Goal: Transaction & Acquisition: Purchase product/service

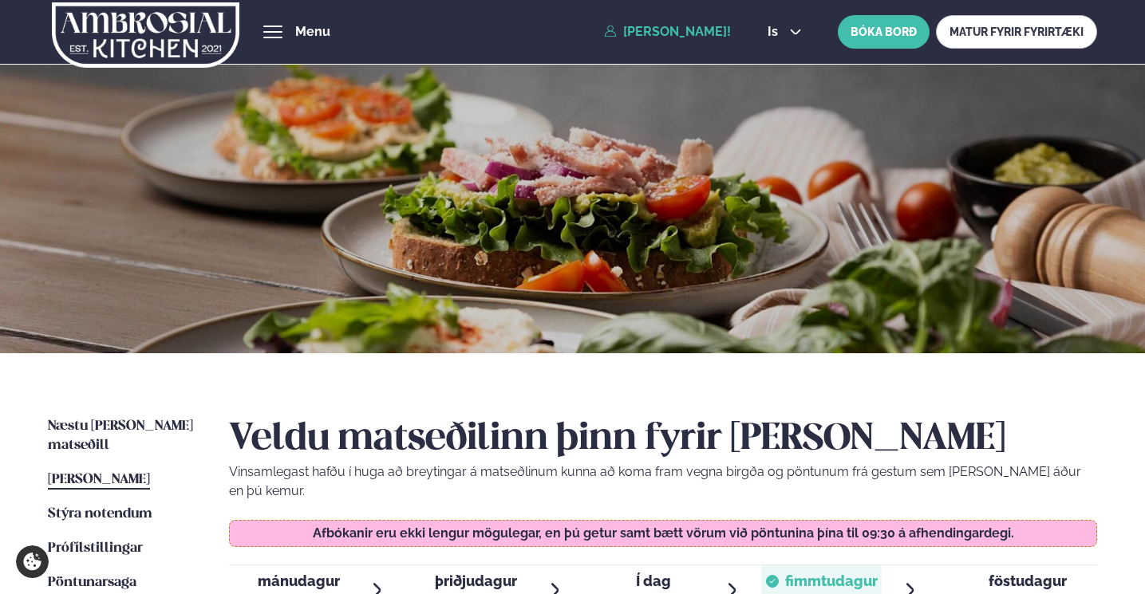
scroll to position [407, 0]
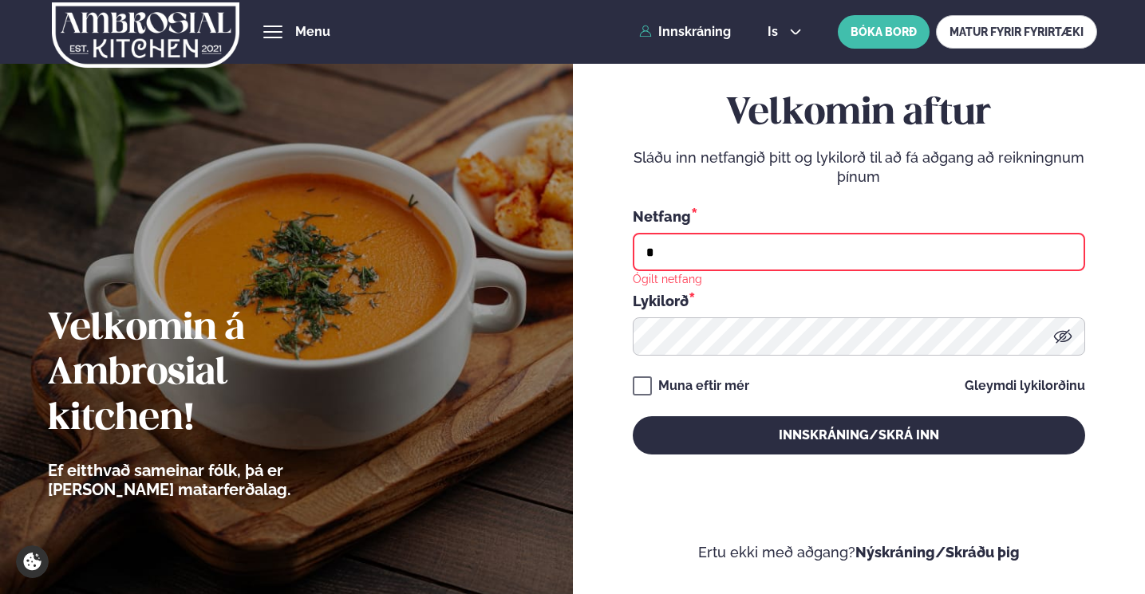
type input "**********"
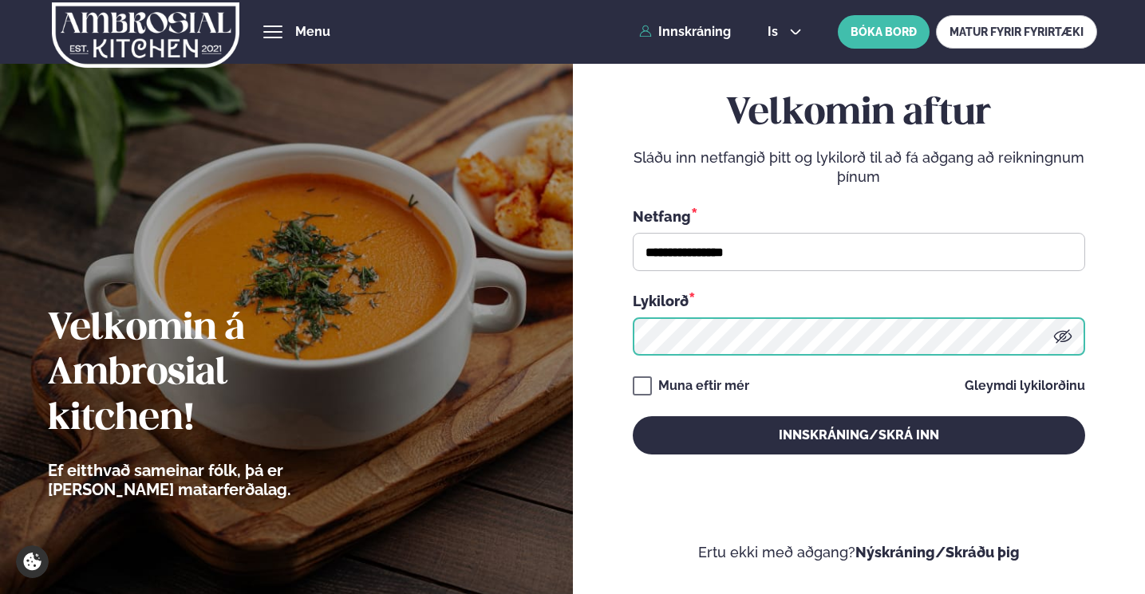
click at [858, 435] on button "Innskráning/Skrá inn" at bounding box center [858, 435] width 452 height 38
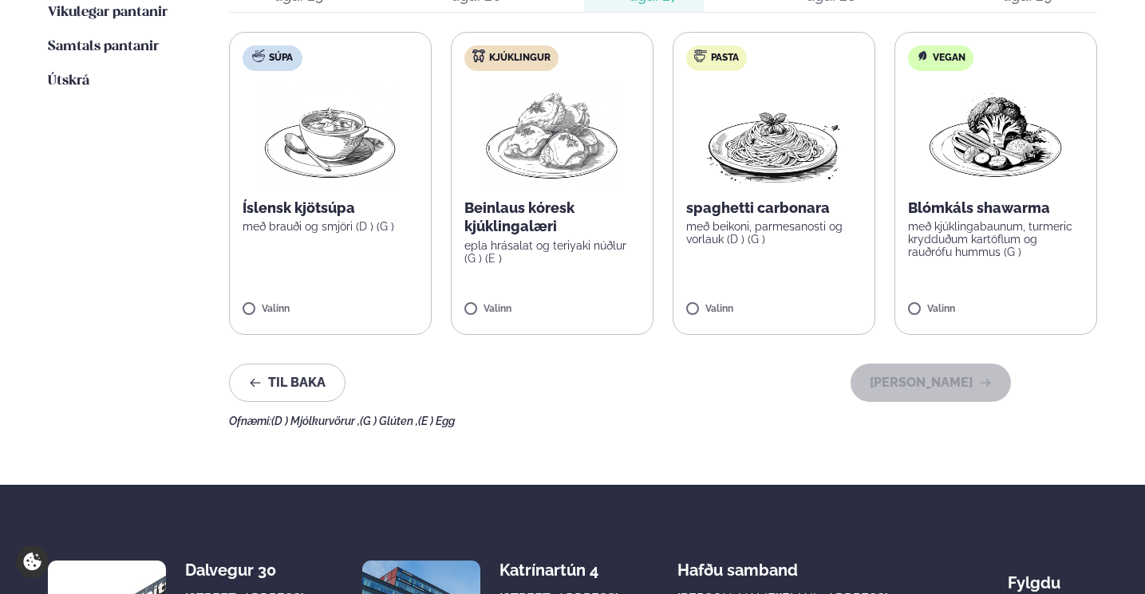
scroll to position [609, 0]
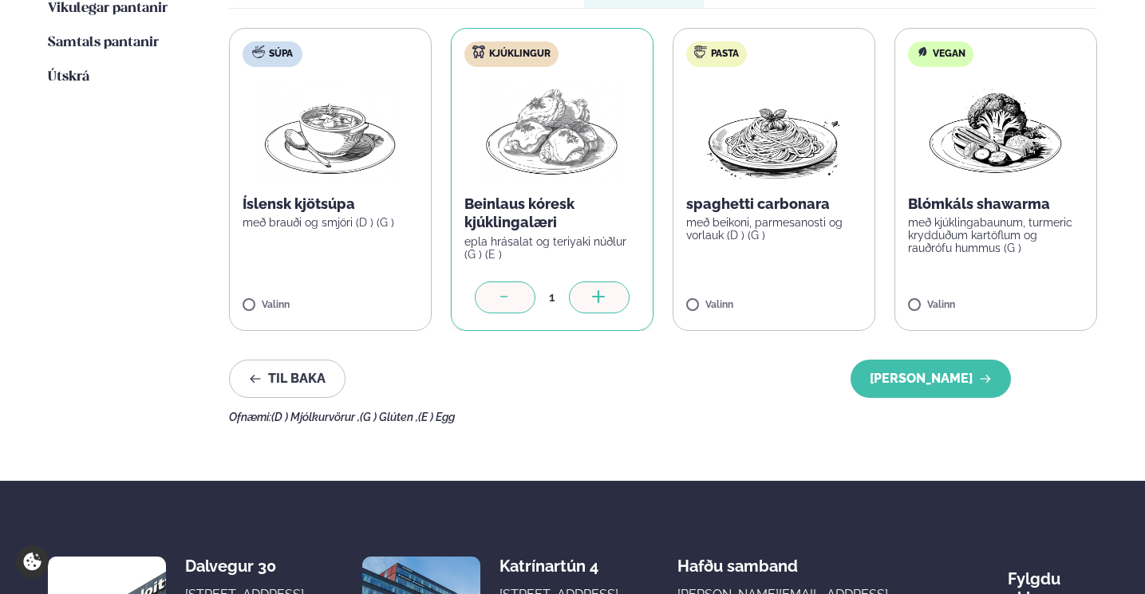
click at [593, 290] on icon at bounding box center [599, 298] width 16 height 16
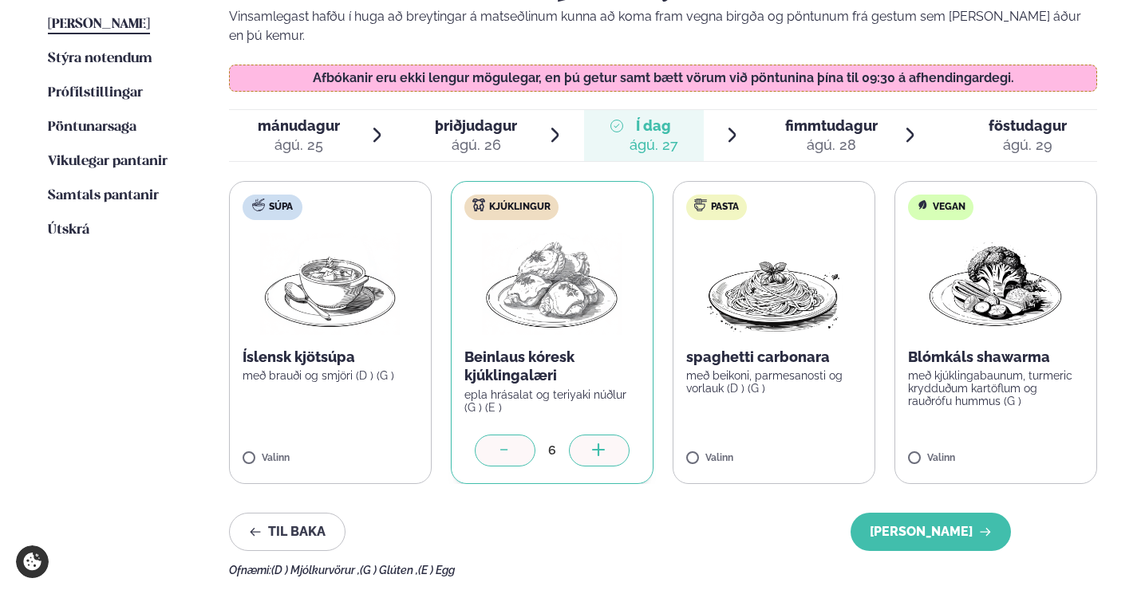
scroll to position [447, 0]
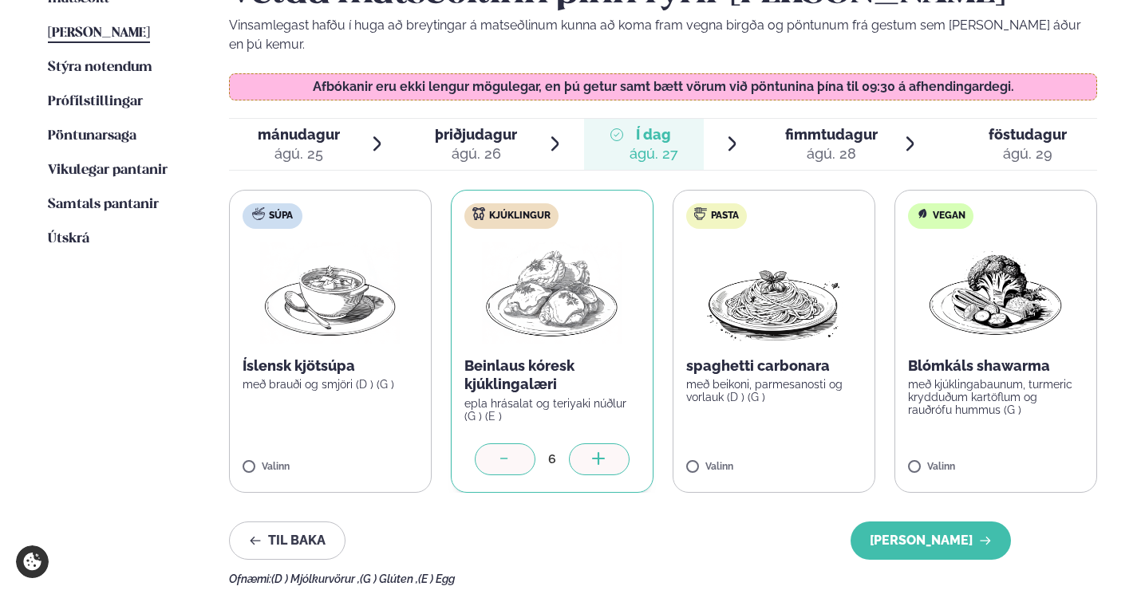
click at [831, 126] on span "fimmtudagur" at bounding box center [831, 134] width 93 height 17
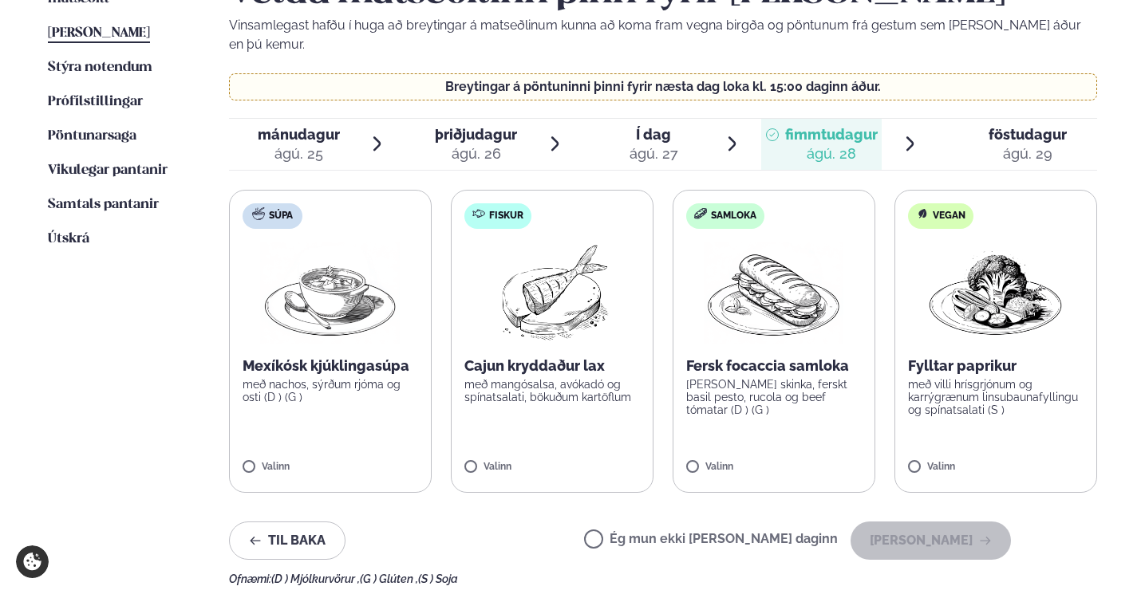
click at [684, 122] on span "Í dag Í d. [DATE]" at bounding box center [644, 144] width 120 height 51
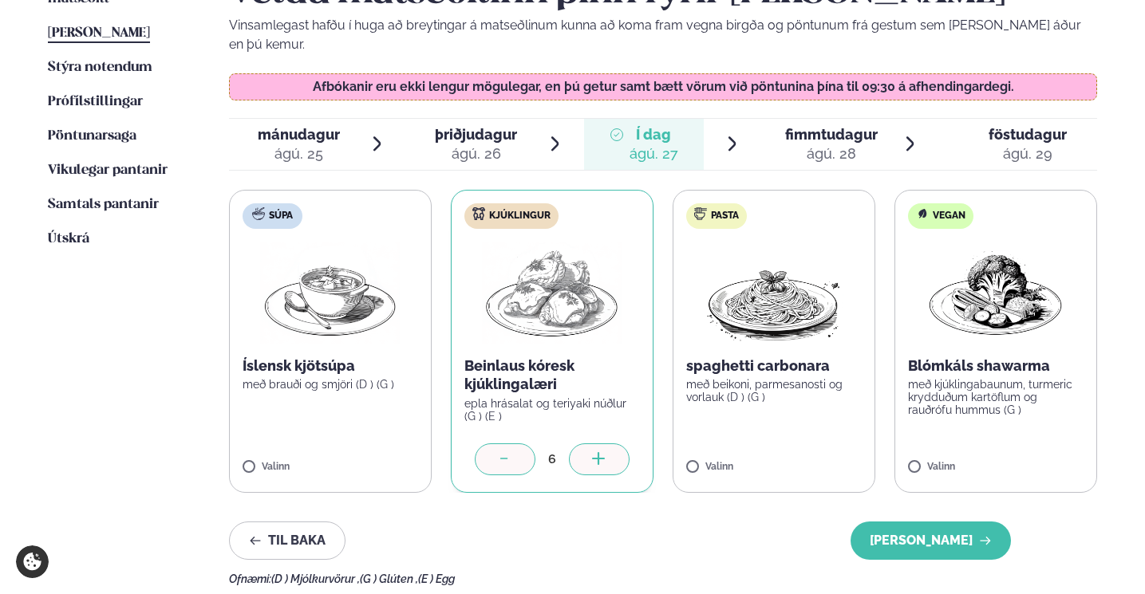
click at [504, 452] on icon at bounding box center [505, 460] width 16 height 16
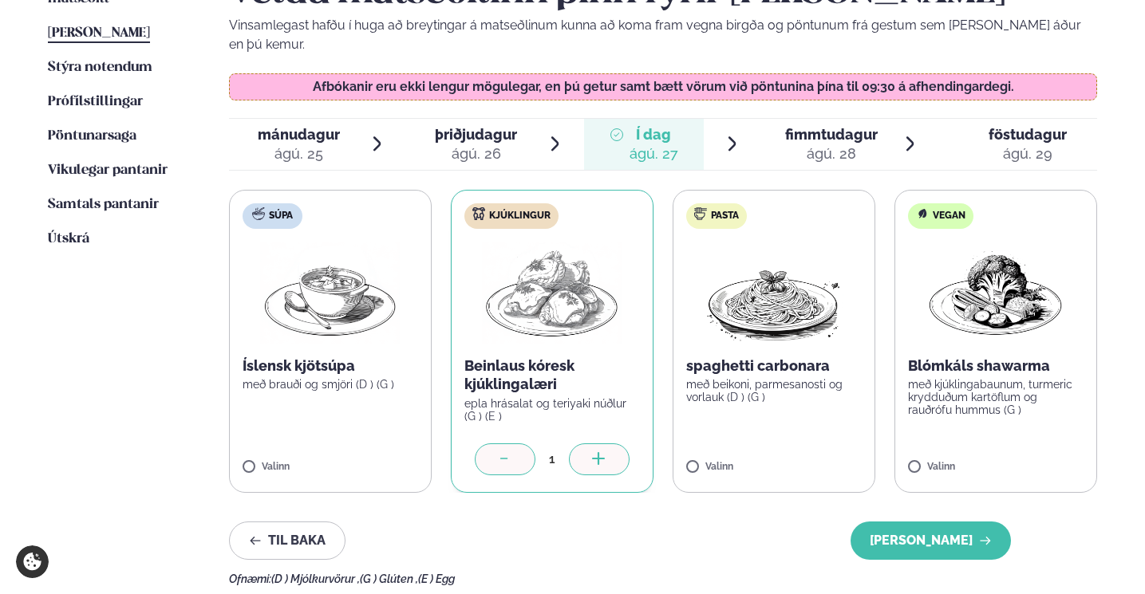
click at [504, 452] on icon at bounding box center [505, 460] width 16 height 16
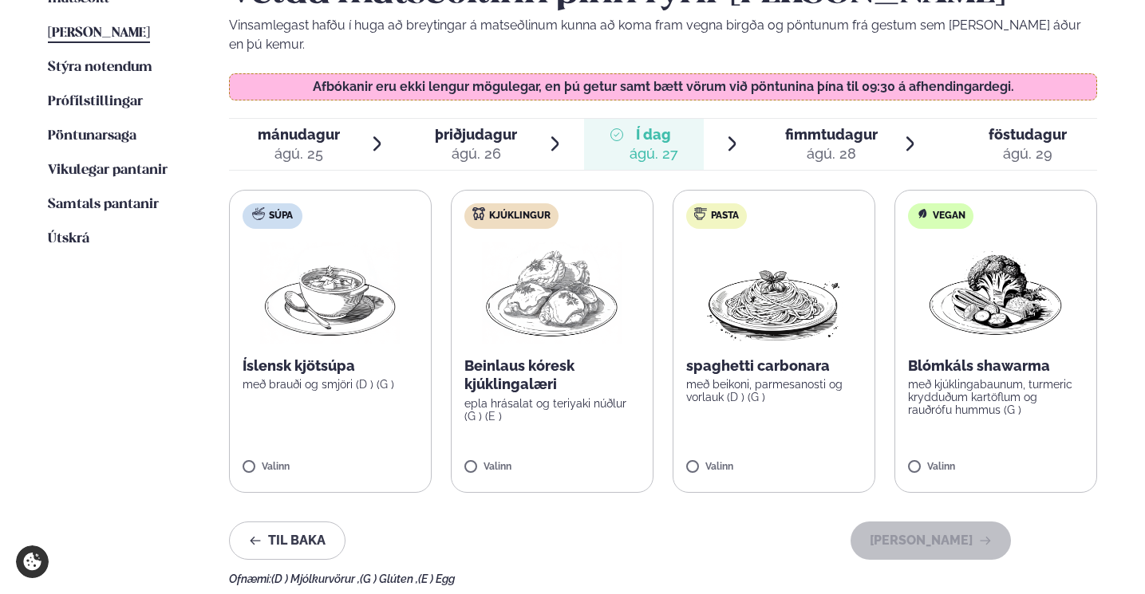
click at [823, 126] on span "fimmtudagur" at bounding box center [831, 134] width 93 height 17
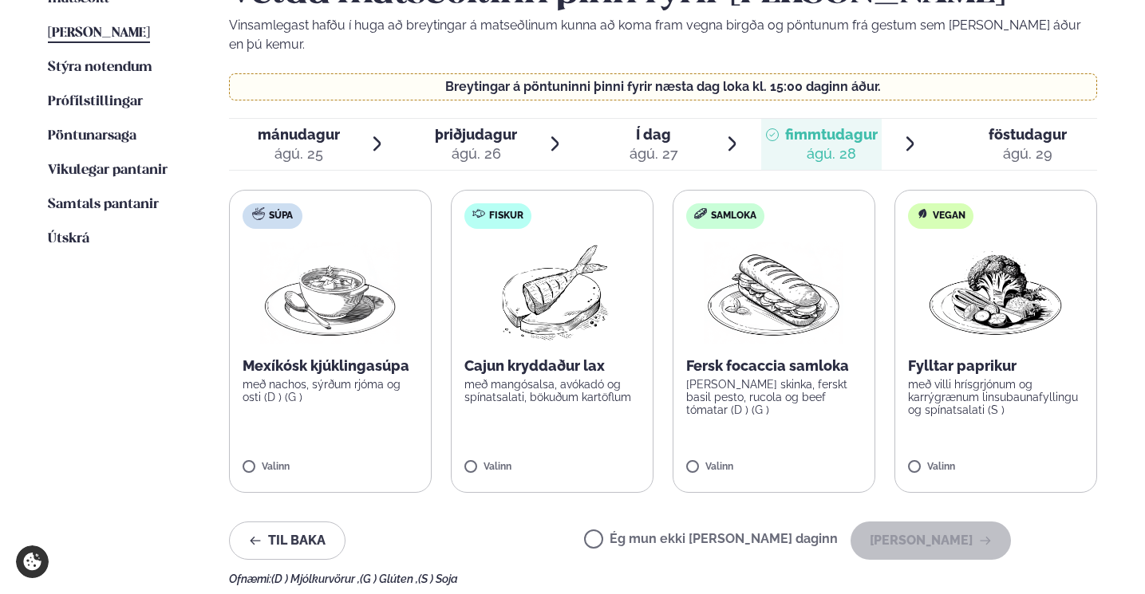
click at [496, 436] on label "Fiskur Cajun kryddaður lax með mangósalsa, avókadó og spínatsalati, bökuðum kar…" at bounding box center [552, 341] width 203 height 303
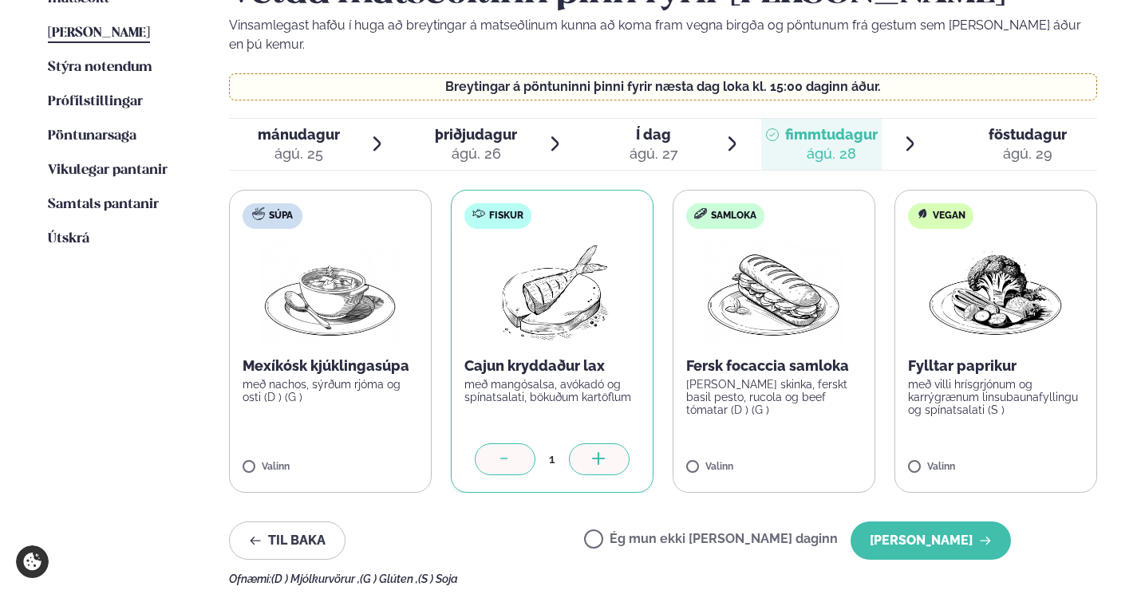
click at [609, 443] on div at bounding box center [599, 459] width 61 height 32
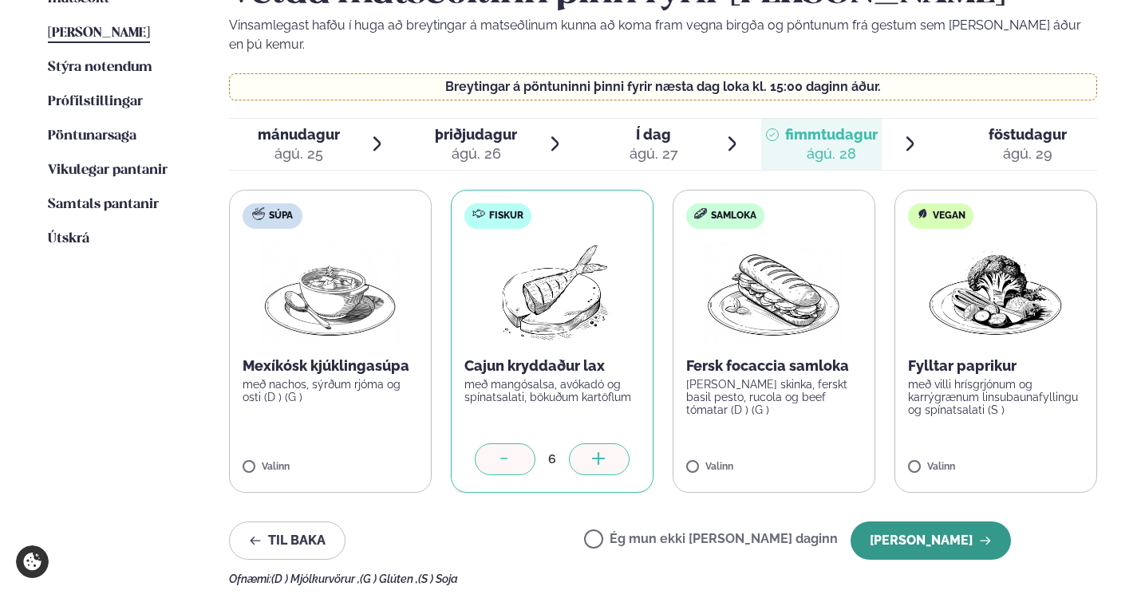
click at [950, 522] on button "[PERSON_NAME]" at bounding box center [930, 541] width 160 height 38
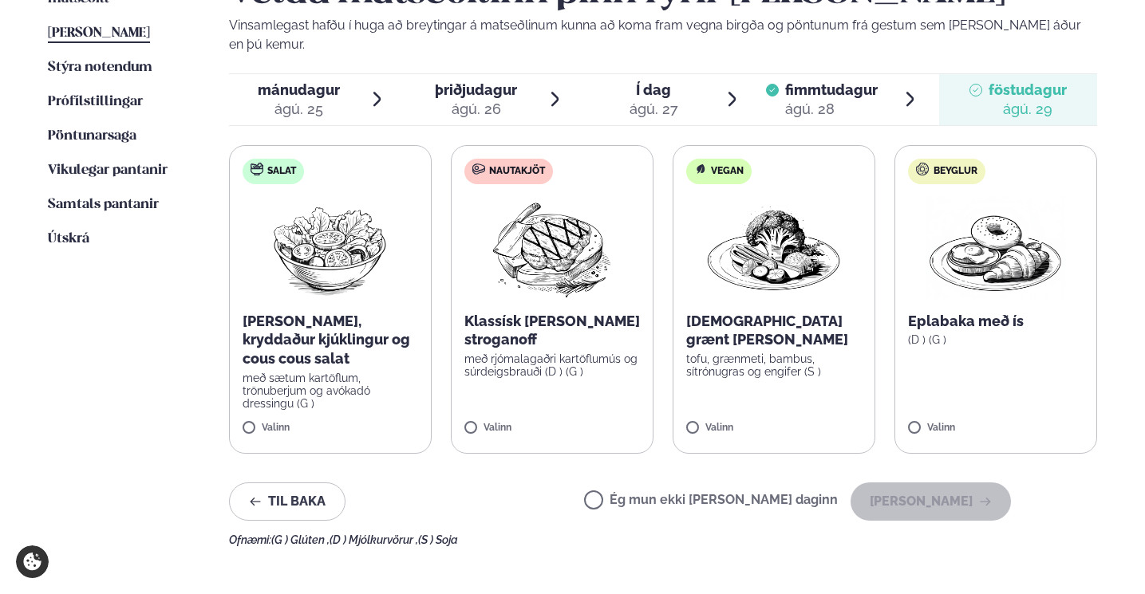
click at [833, 81] on span "fimmtudagur" at bounding box center [831, 89] width 93 height 17
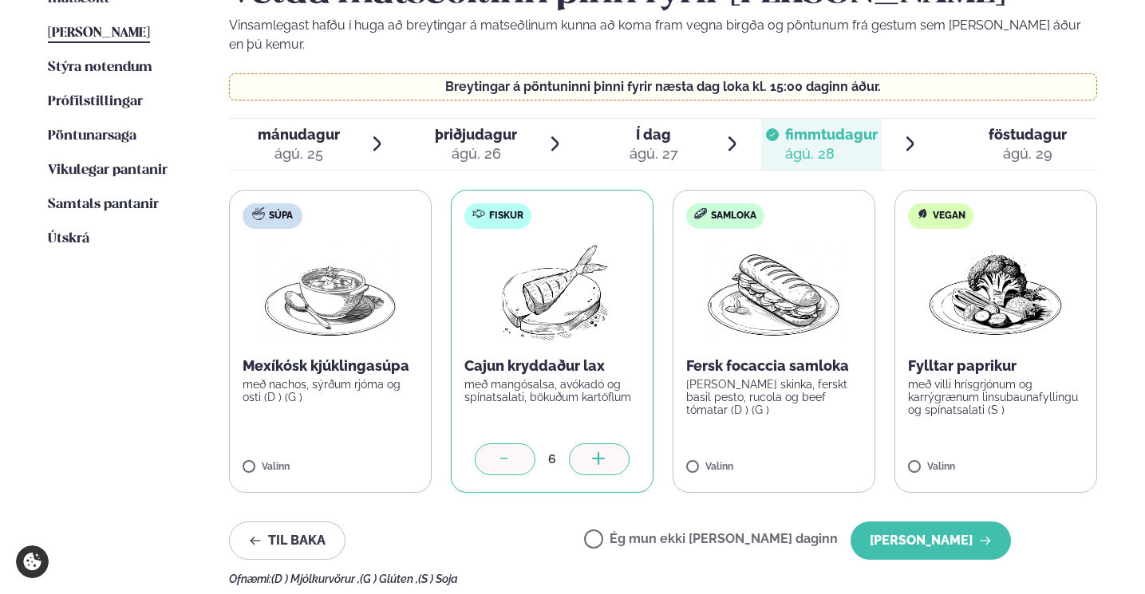
click at [1019, 126] on span "föstudagur" at bounding box center [1027, 134] width 78 height 17
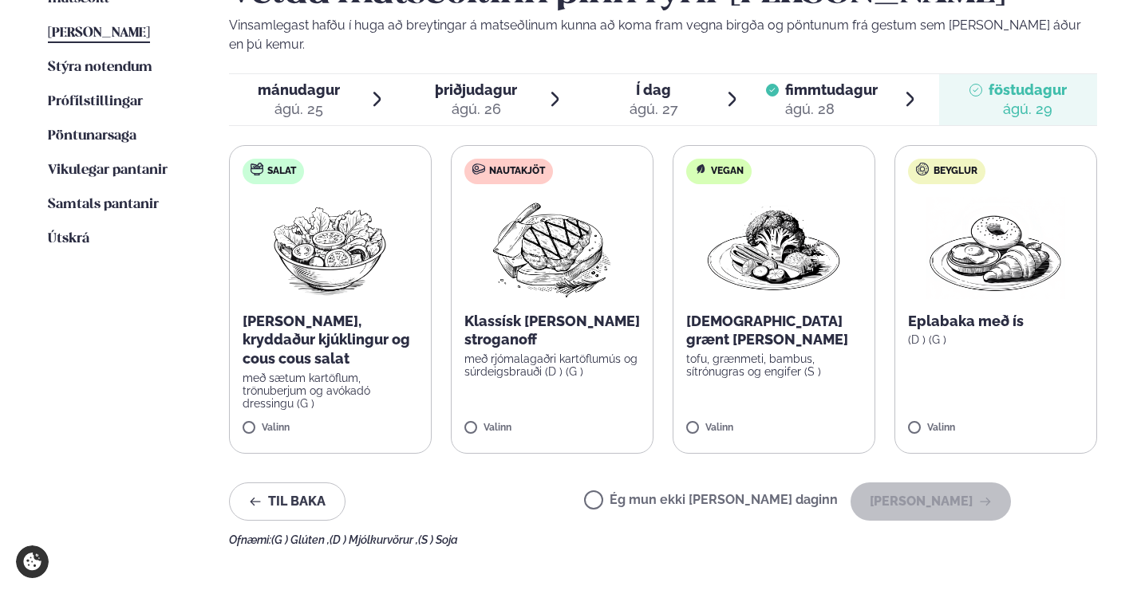
click at [810, 81] on span "fimmtudagur" at bounding box center [831, 89] width 93 height 17
